Goal: Information Seeking & Learning: Learn about a topic

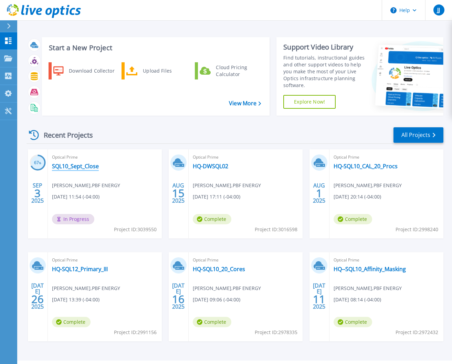
click at [88, 164] on link "SQL10_Sept_Close" at bounding box center [75, 166] width 47 height 7
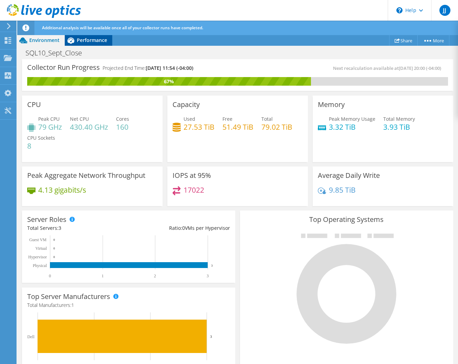
click at [88, 39] on span "Performance" at bounding box center [92, 40] width 30 height 7
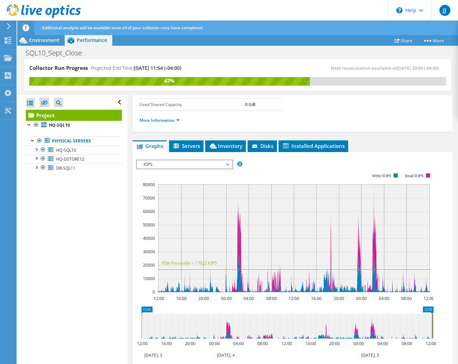
scroll to position [172, 0]
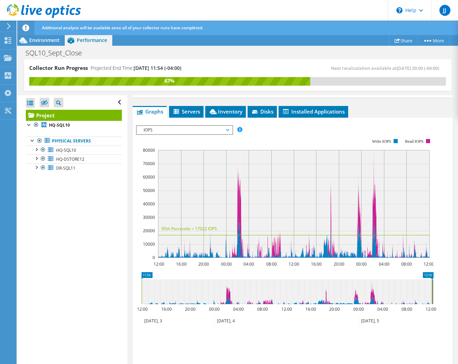
click at [226, 129] on span "IOPS" at bounding box center [184, 130] width 88 height 8
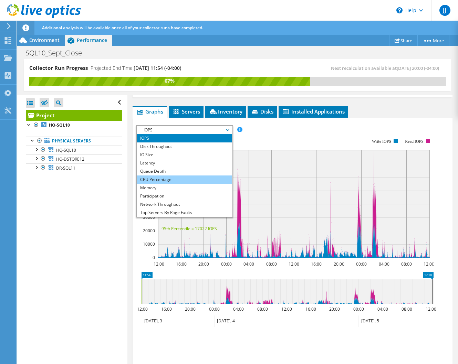
click at [167, 179] on li "CPU Percentage" at bounding box center [184, 180] width 95 height 8
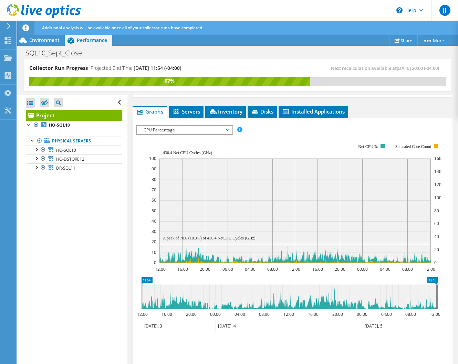
click at [220, 131] on span "CPU Percentage" at bounding box center [184, 130] width 88 height 8
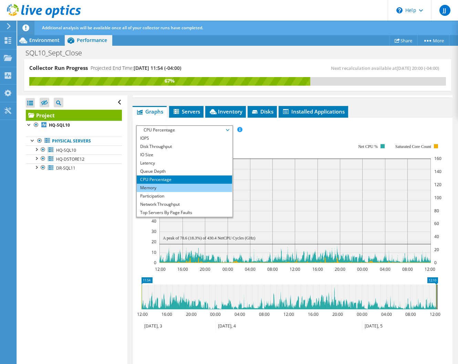
click at [144, 186] on li "Memory" at bounding box center [184, 188] width 95 height 8
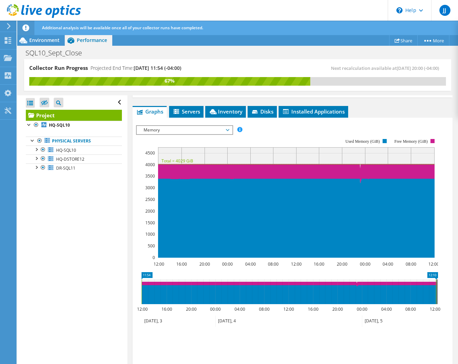
click at [206, 131] on span "Memory" at bounding box center [184, 130] width 88 height 8
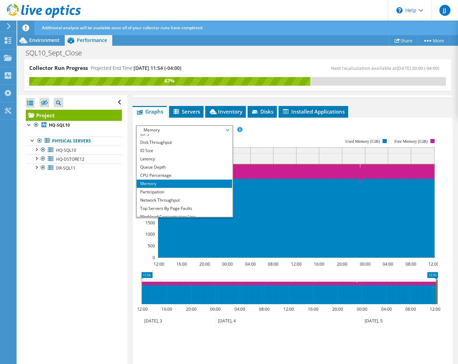
scroll to position [0, 0]
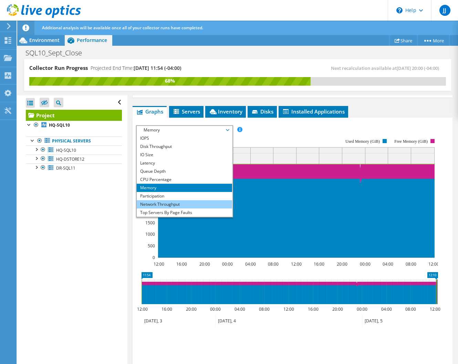
click at [165, 206] on li "Network Throughput" at bounding box center [184, 204] width 95 height 8
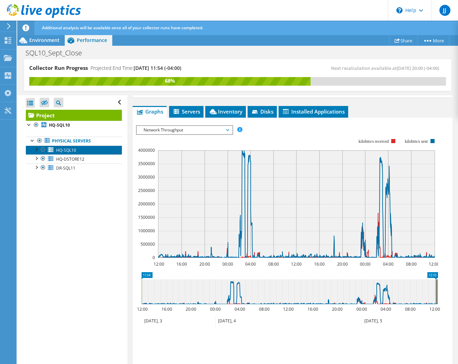
click at [66, 151] on span "HQ-SQL10" at bounding box center [66, 150] width 20 height 6
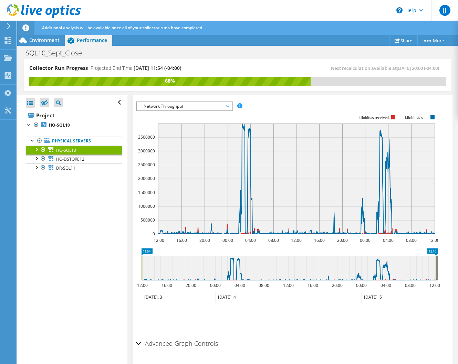
scroll to position [98, 0]
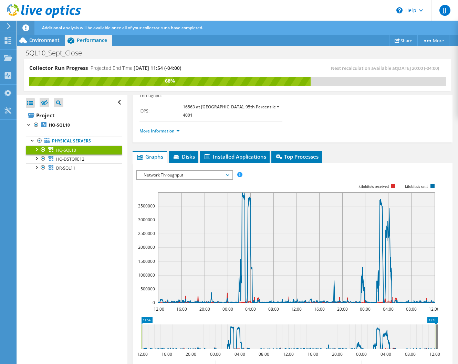
click at [178, 171] on span "Network Throughput" at bounding box center [184, 175] width 88 height 8
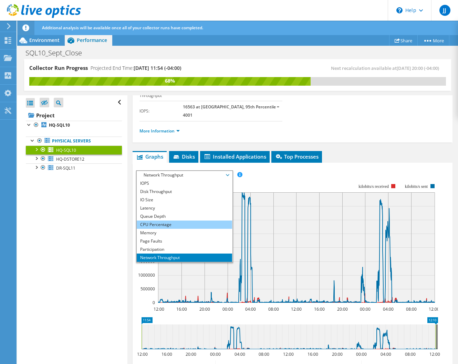
click at [158, 221] on li "CPU Percentage" at bounding box center [184, 225] width 95 height 8
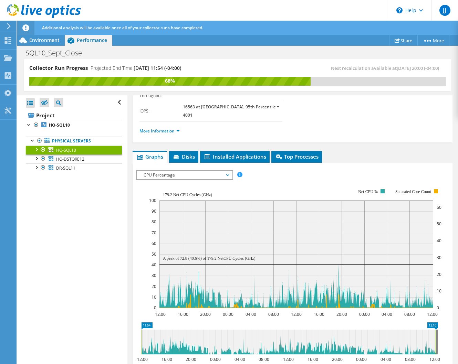
click at [176, 171] on span "CPU Percentage" at bounding box center [184, 175] width 88 height 8
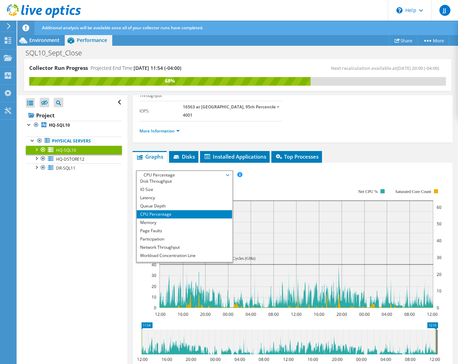
scroll to position [0, 0]
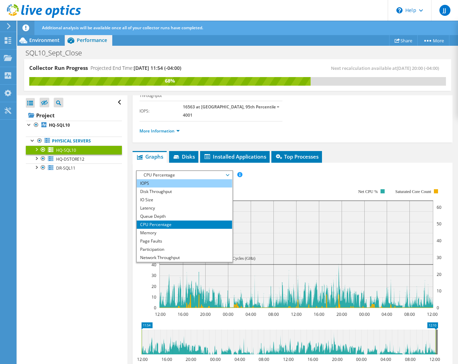
click at [145, 179] on li "IOPS" at bounding box center [184, 183] width 95 height 8
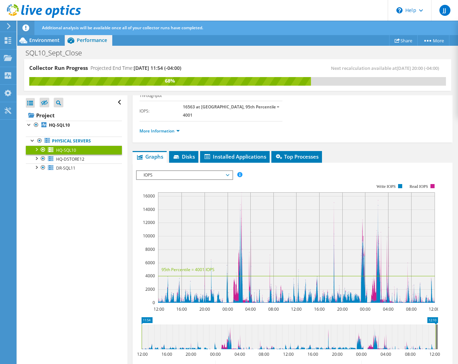
click at [164, 171] on span "IOPS" at bounding box center [184, 175] width 88 height 8
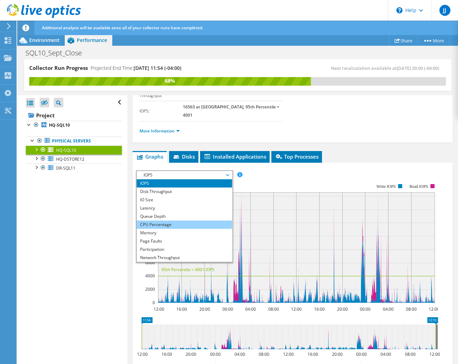
click at [161, 221] on li "CPU Percentage" at bounding box center [184, 225] width 95 height 8
